Goal: Information Seeking & Learning: Find specific fact

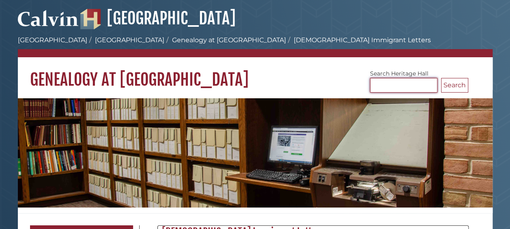
click at [404, 88] on input "Search [GEOGRAPHIC_DATA]" at bounding box center [403, 85] width 67 height 15
type input "*******"
click at [441, 78] on button "Search" at bounding box center [454, 85] width 27 height 15
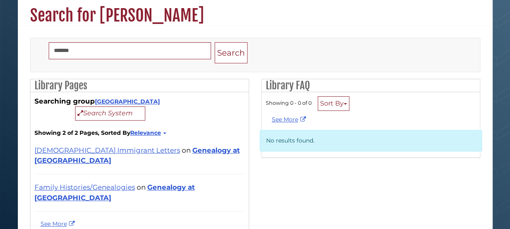
scroll to position [20, 0]
